Goal: Navigation & Orientation: Find specific page/section

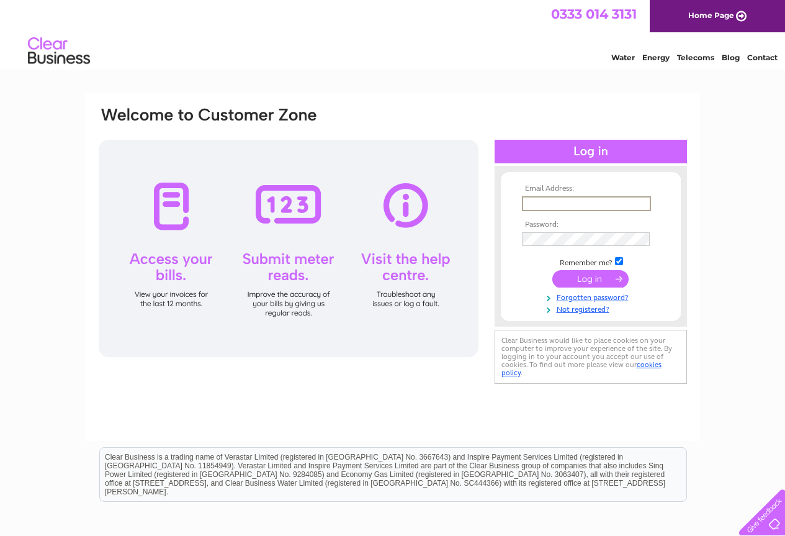
click at [568, 202] on input "text" at bounding box center [586, 203] width 129 height 15
click at [723, 119] on div "Email Address: Password:" at bounding box center [392, 373] width 785 height 560
click at [768, 56] on link "Contact" at bounding box center [762, 57] width 30 height 9
click at [549, 207] on input "text" at bounding box center [586, 203] width 128 height 14
type input "[EMAIL_ADDRESS][DOMAIN_NAME]"
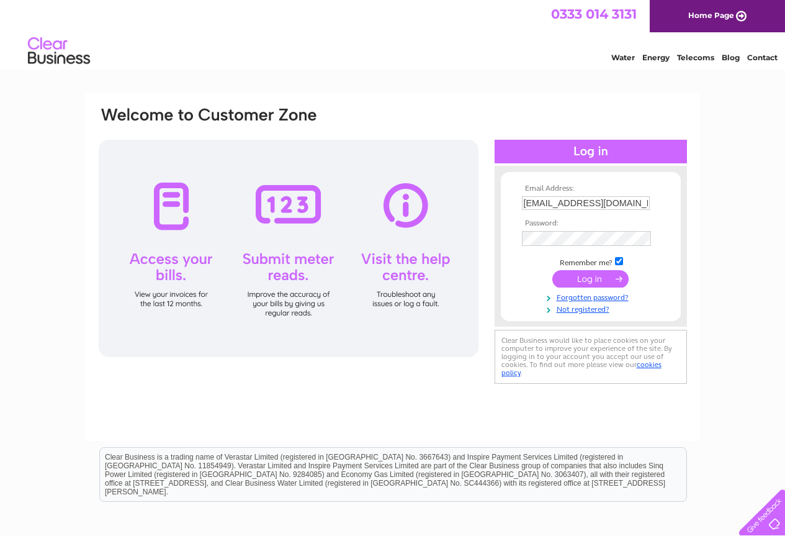
click at [567, 276] on input "submit" at bounding box center [590, 278] width 76 height 17
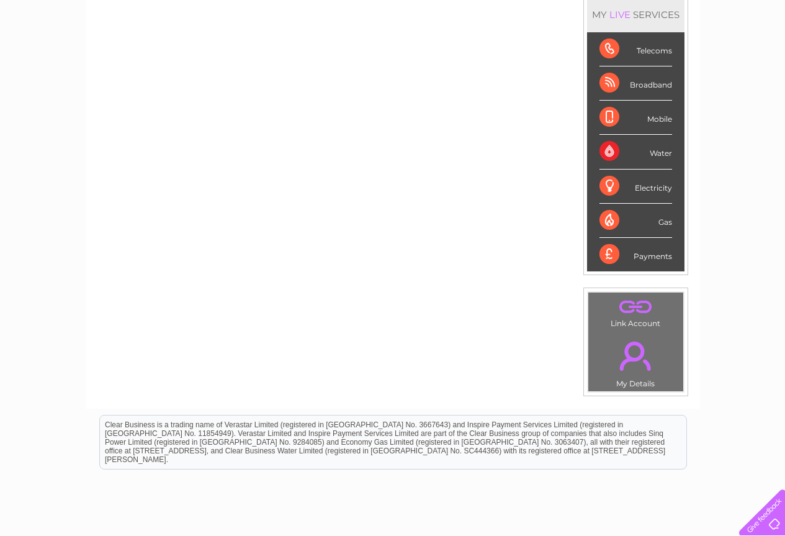
scroll to position [248, 0]
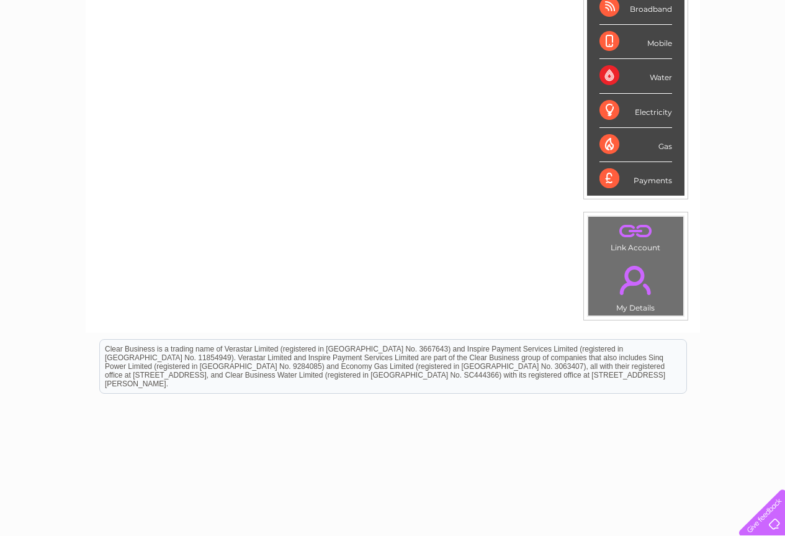
click at [644, 282] on link "." at bounding box center [635, 279] width 89 height 43
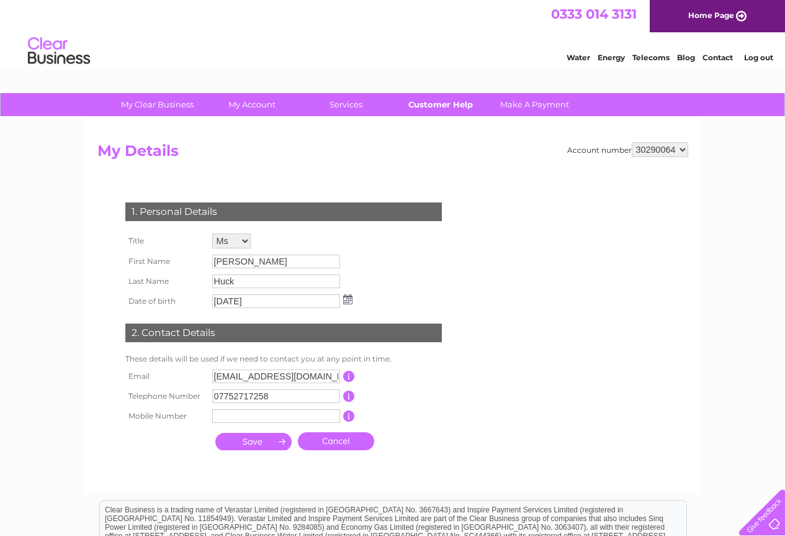
click at [453, 109] on link "Customer Help" at bounding box center [440, 104] width 102 height 23
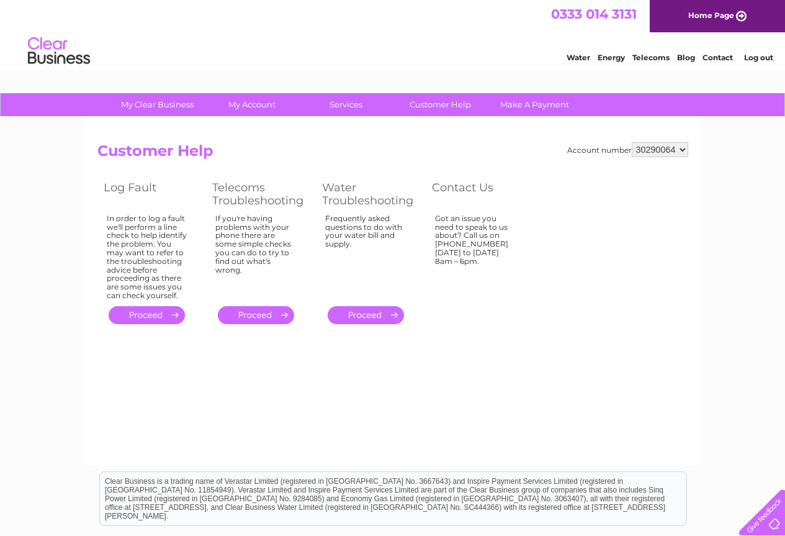
click at [720, 62] on div "Water Energy Telecoms Blog Contact Log out" at bounding box center [663, 52] width 243 height 25
click at [722, 57] on link "Contact" at bounding box center [717, 57] width 30 height 9
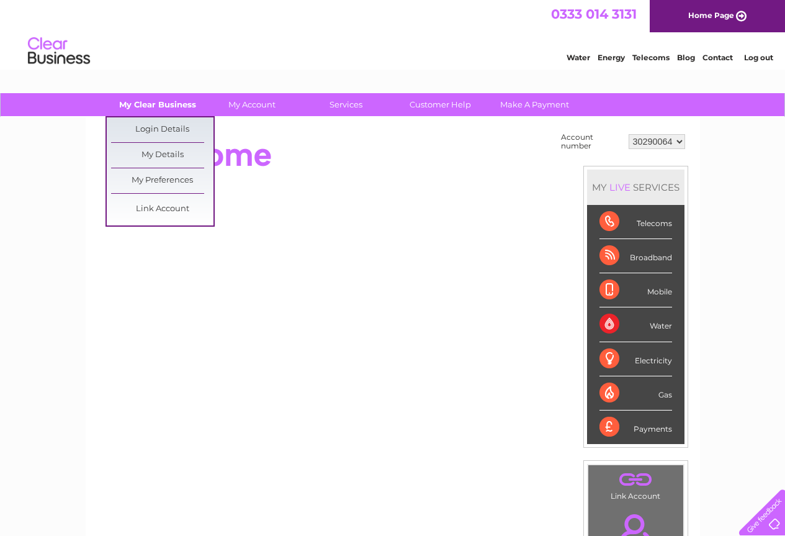
click at [140, 104] on link "My Clear Business" at bounding box center [157, 104] width 102 height 23
click at [173, 177] on link "My Preferences" at bounding box center [162, 180] width 102 height 25
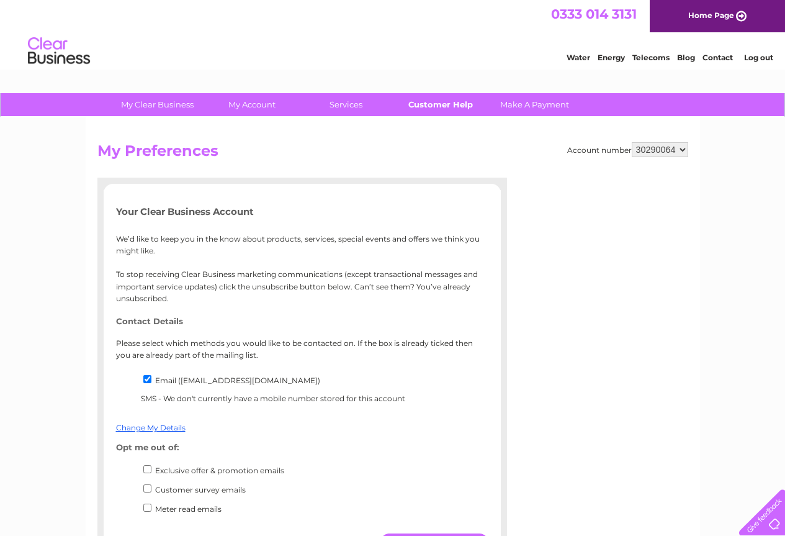
click at [439, 102] on link "Customer Help" at bounding box center [440, 104] width 102 height 23
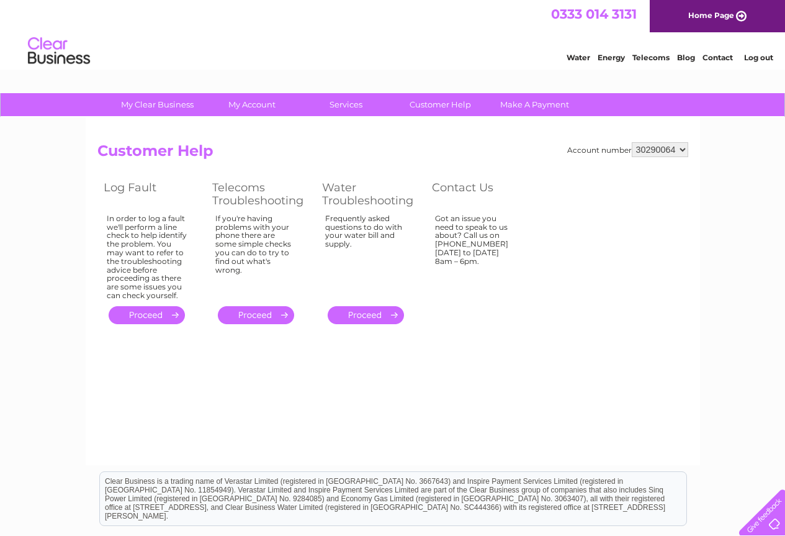
click at [694, 18] on link "Home Page" at bounding box center [717, 16] width 135 height 32
